Goal: Task Accomplishment & Management: Use online tool/utility

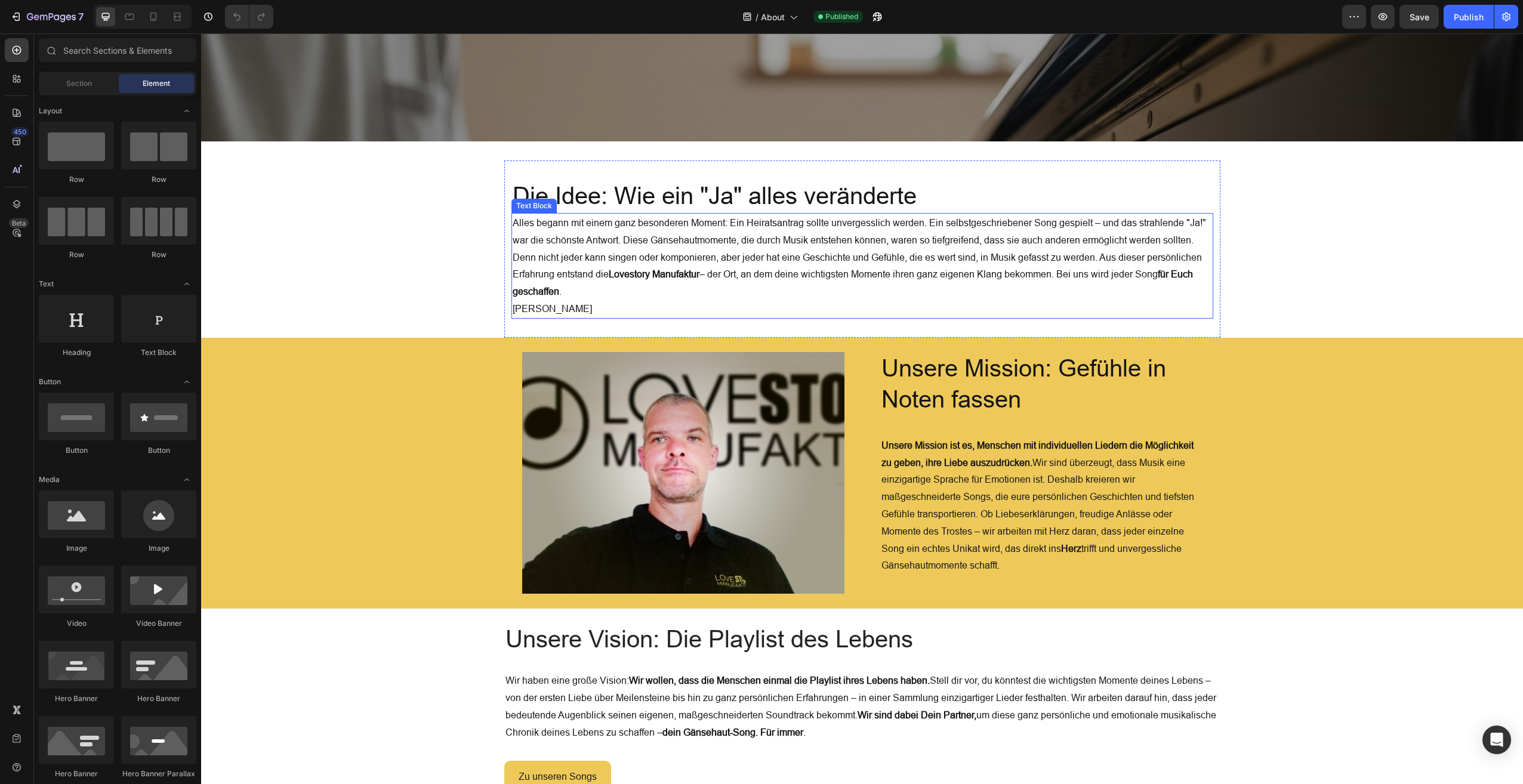
scroll to position [294, 0]
click at [960, 366] on h2 "Unsere Mission: Gefühle in Noten fassen" at bounding box center [1042, 384] width 322 height 64
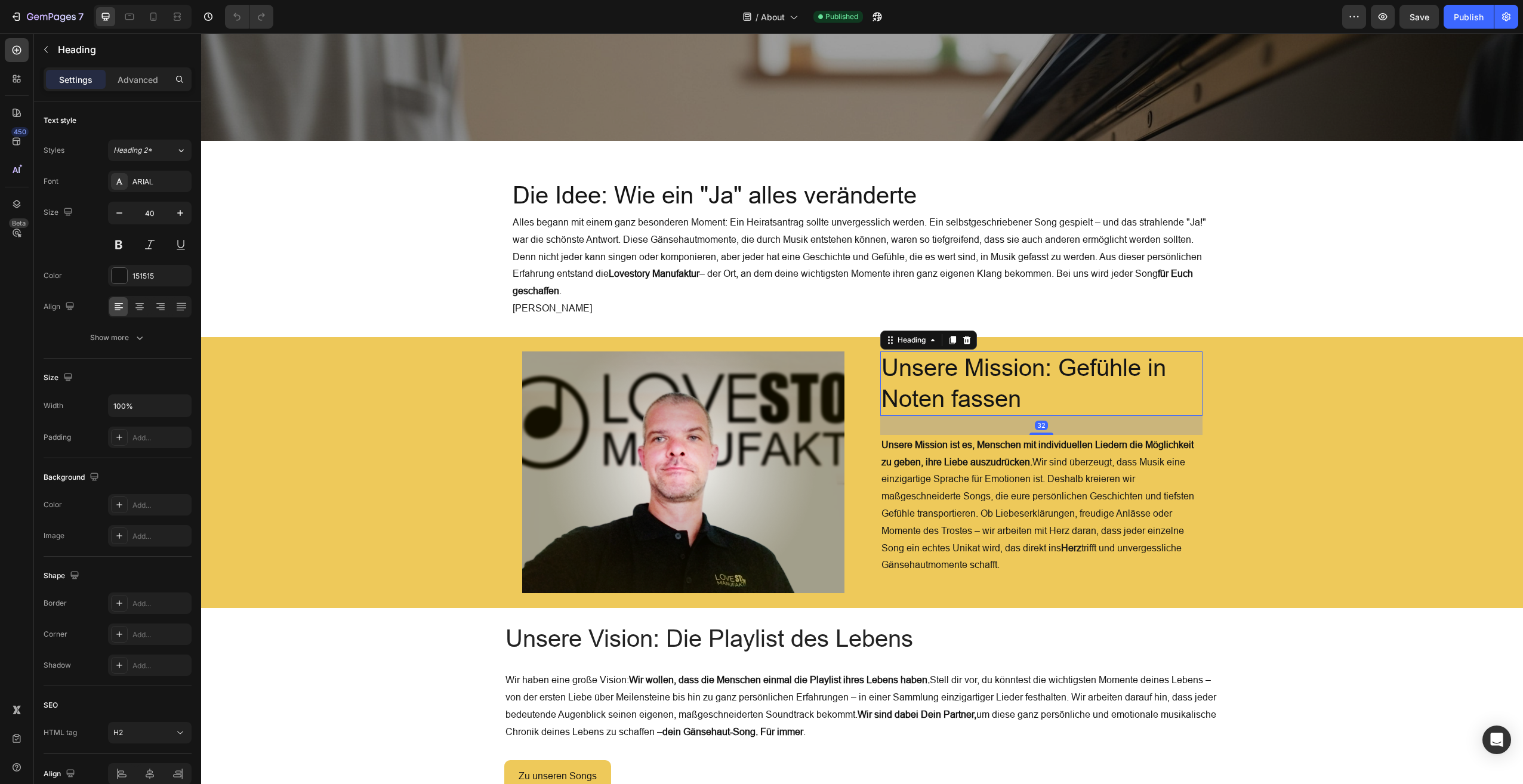
click at [960, 366] on h2 "Unsere Mission: Gefühle in Noten fassen" at bounding box center [1042, 384] width 322 height 64
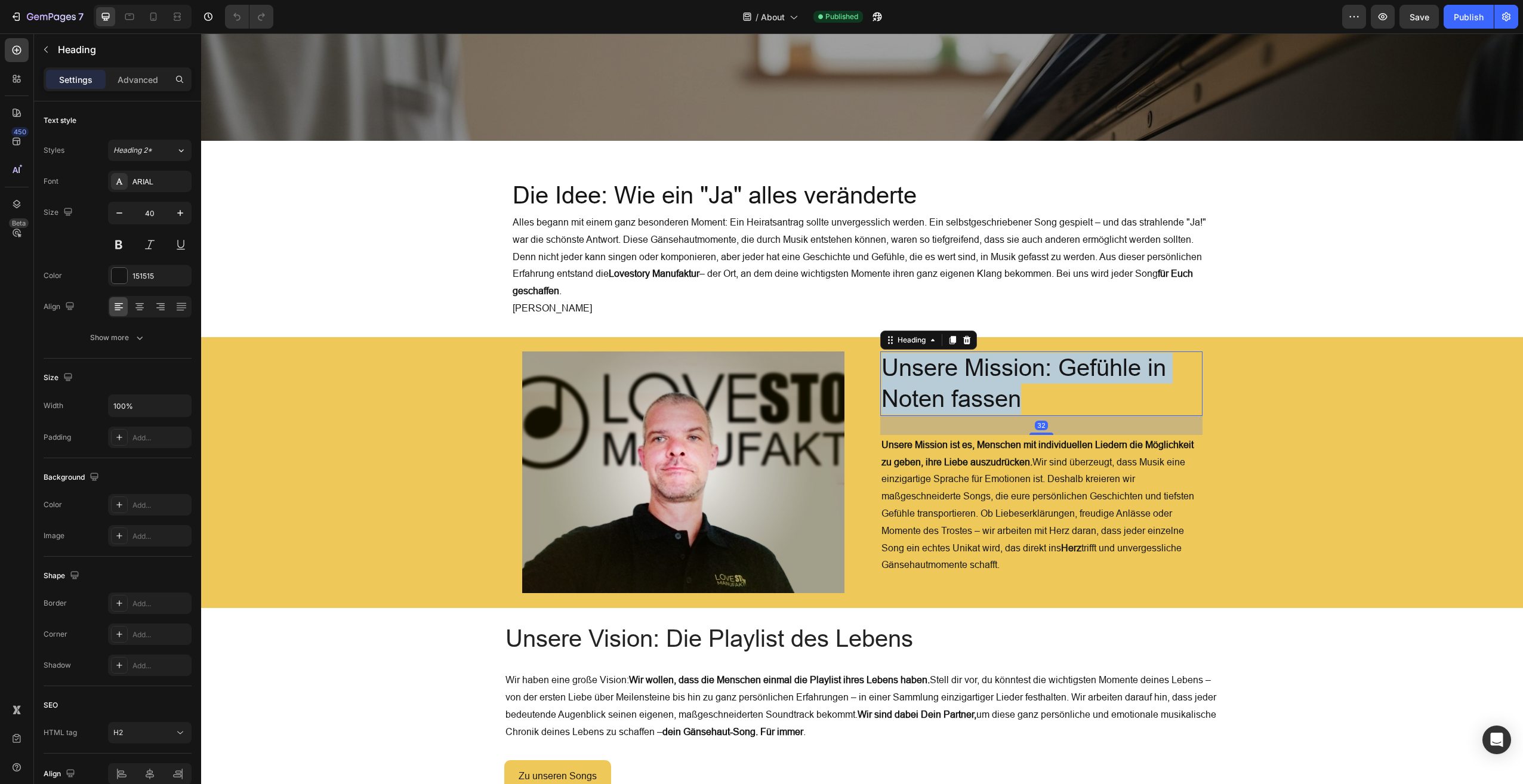
click at [960, 366] on p "Unsere Mission: Gefühle in Noten fassen" at bounding box center [1041, 384] width 320 height 62
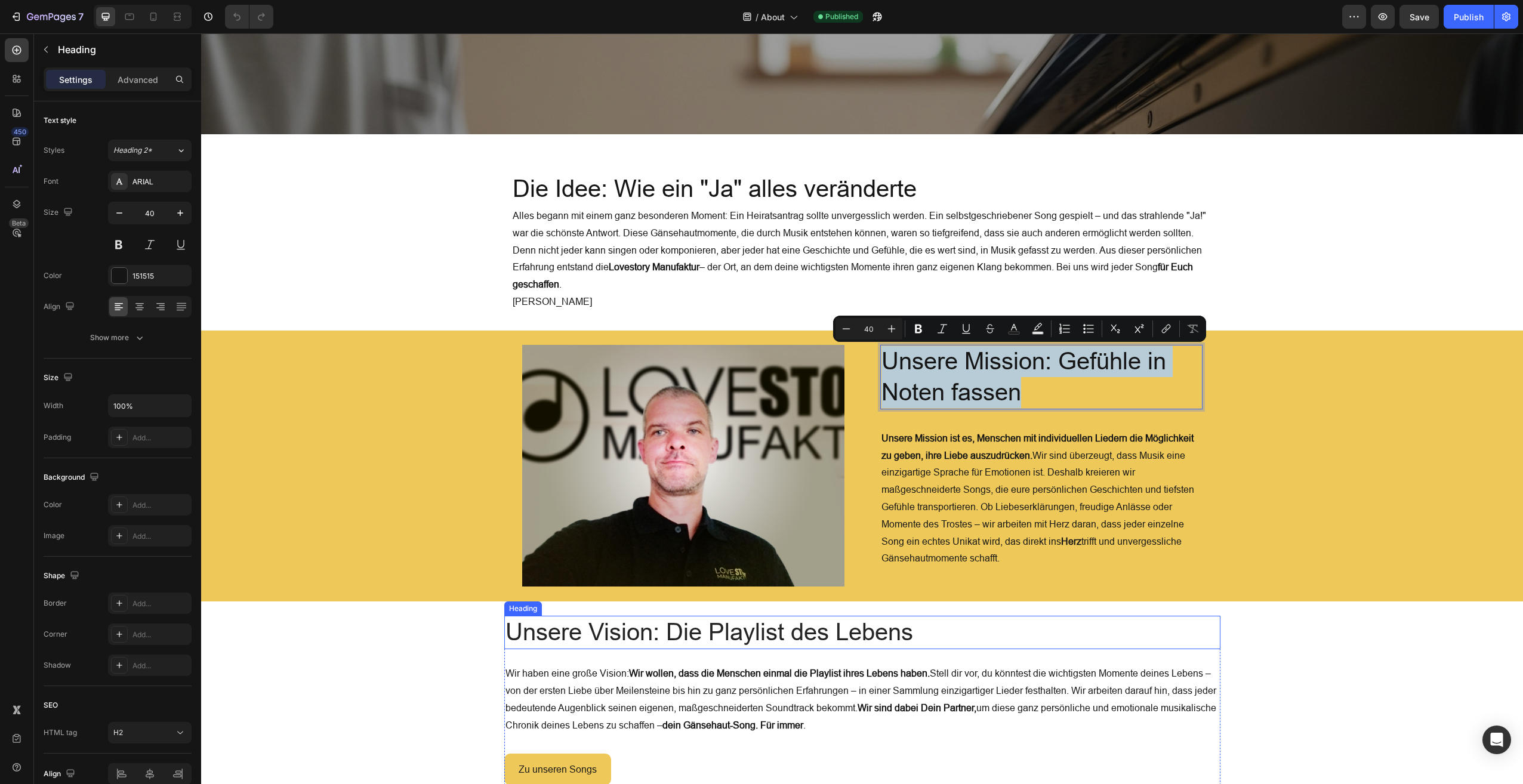
scroll to position [301, 0]
click at [818, 629] on h2 "Unsere Vision: Die Playlist des Lebens" at bounding box center [862, 632] width 716 height 33
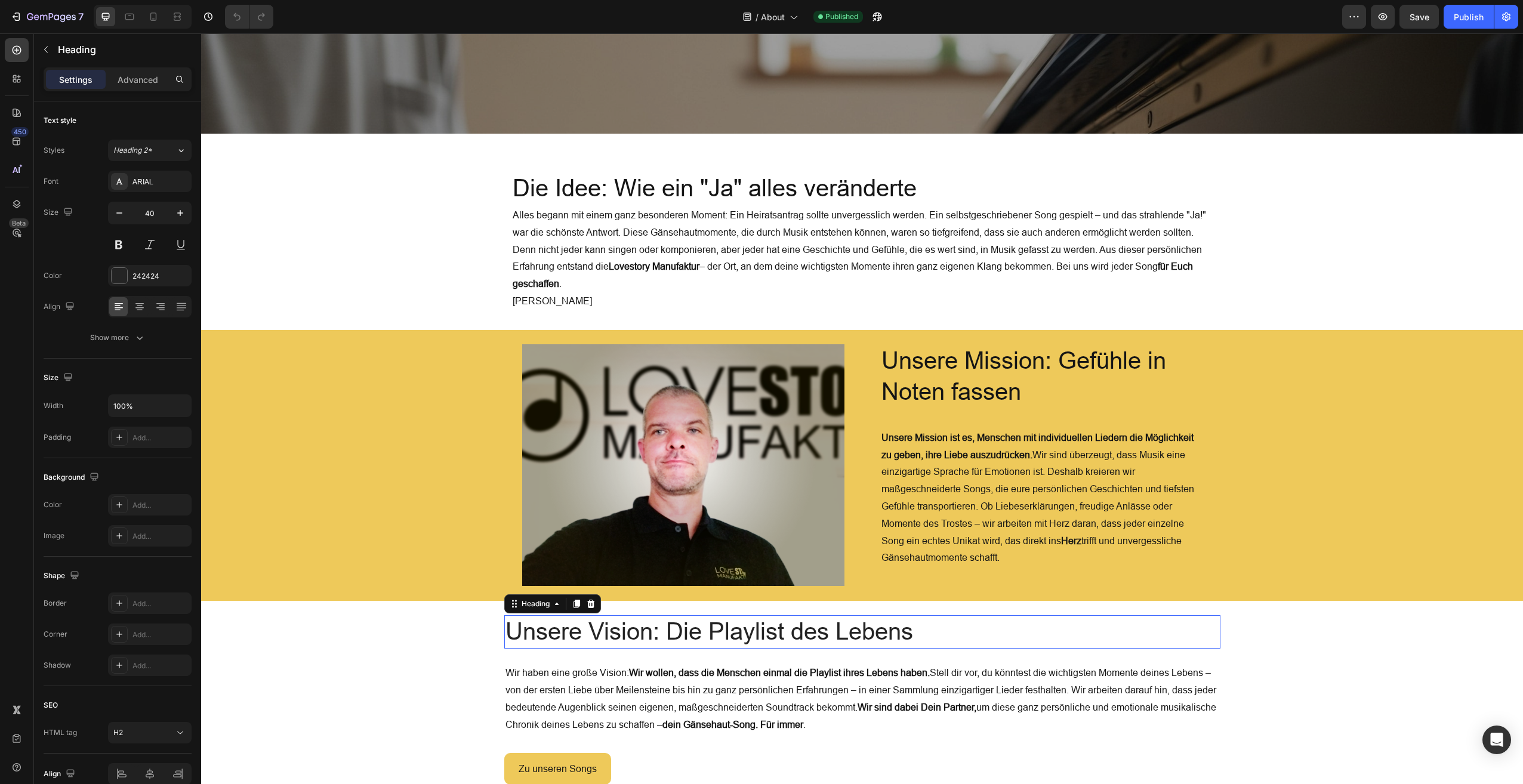
click at [818, 629] on h2 "Unsere Vision: Die Playlist des Lebens" at bounding box center [862, 632] width 716 height 33
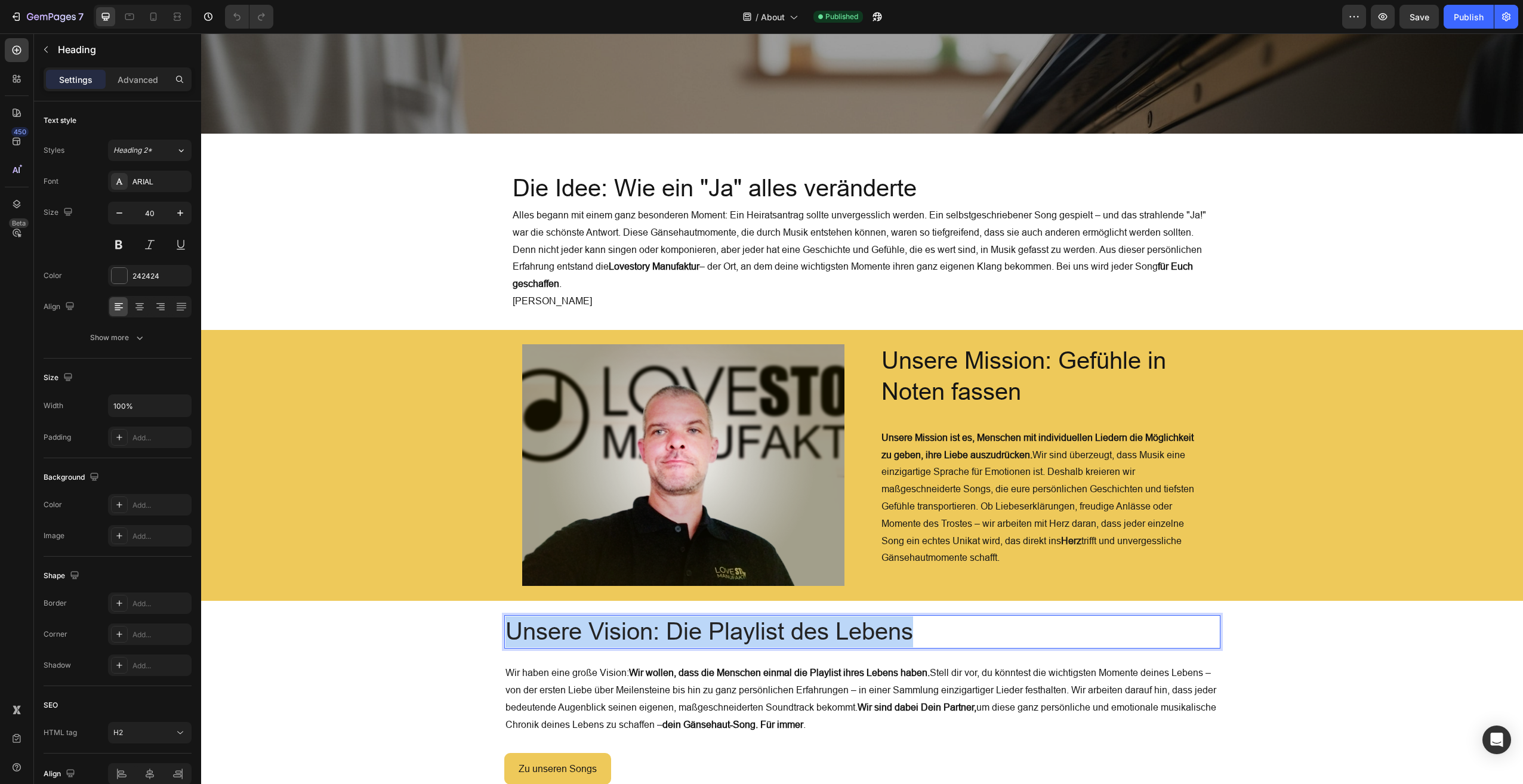
click at [818, 629] on p "Unsere Vision: Die Playlist des Lebens" at bounding box center [862, 632] width 714 height 31
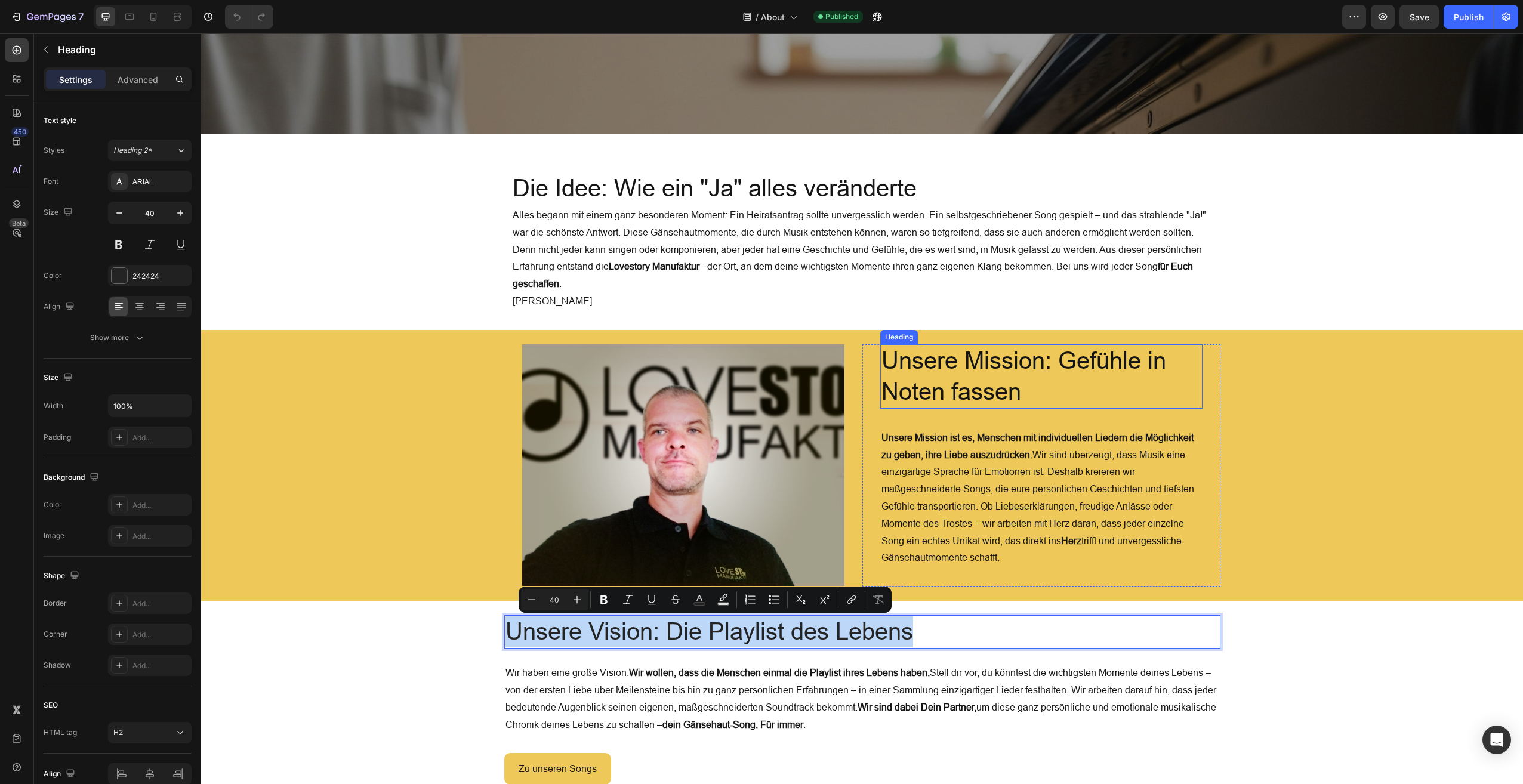
scroll to position [218, 0]
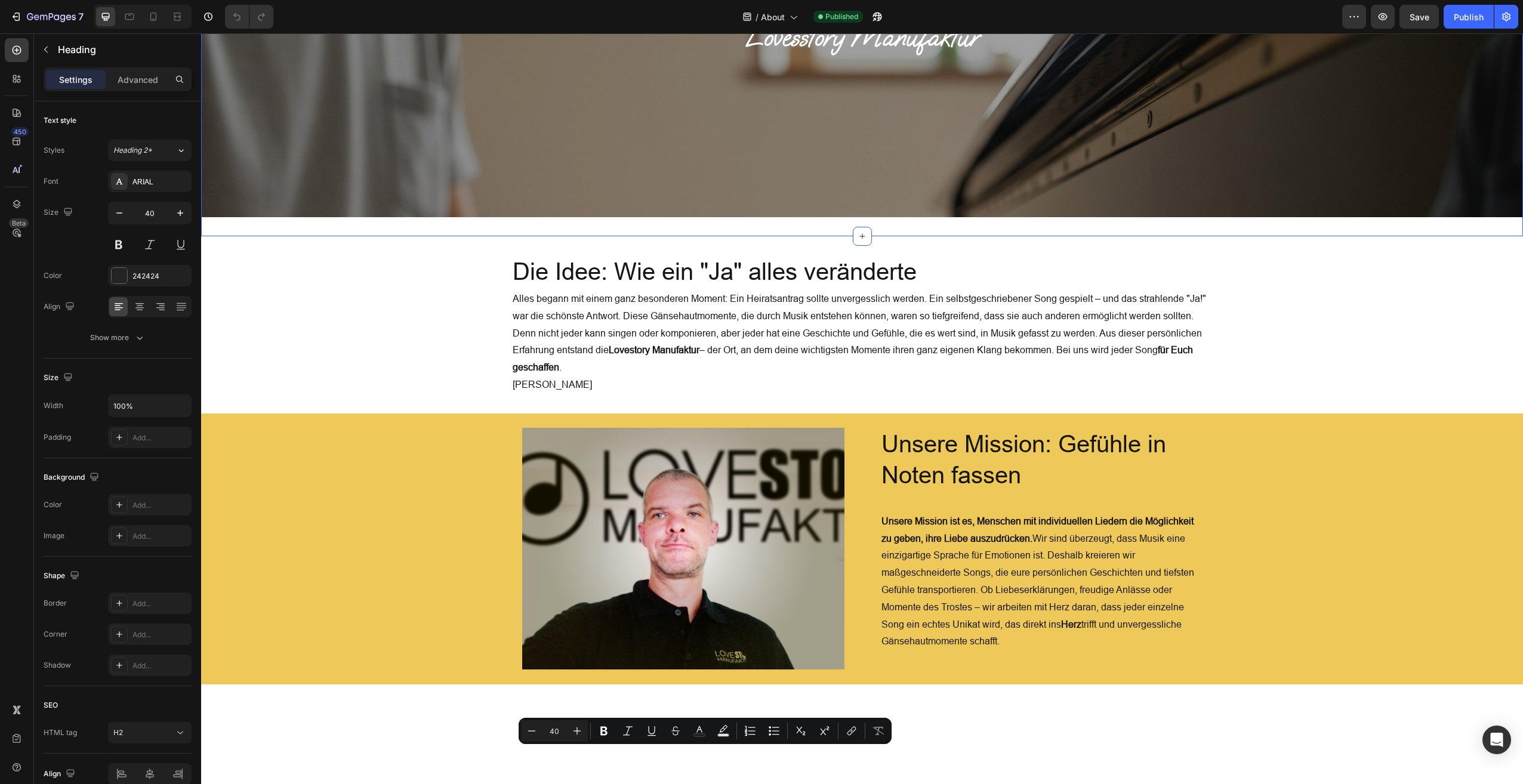
type input "16"
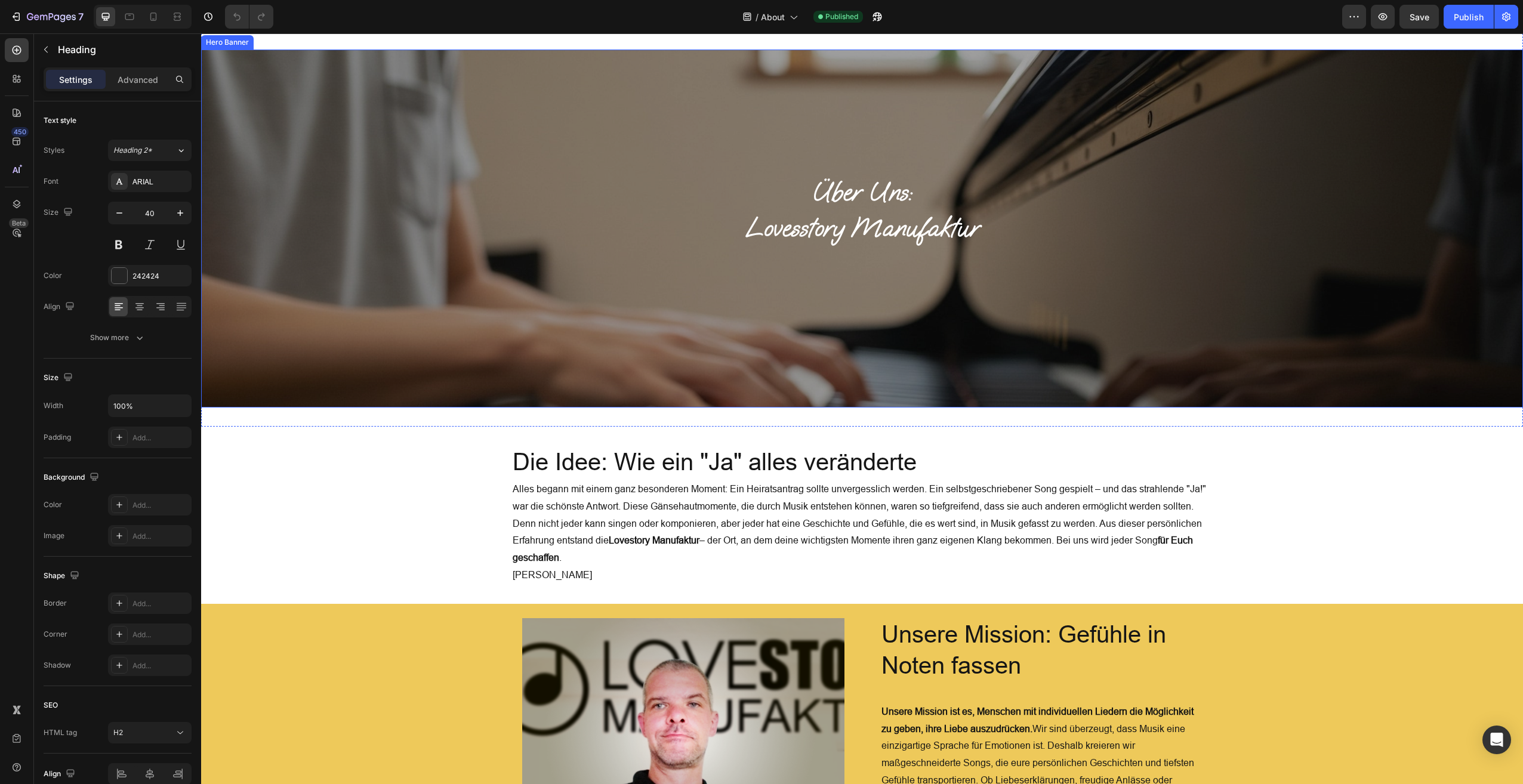
scroll to position [0, 0]
